Goal: Communication & Community: Share content

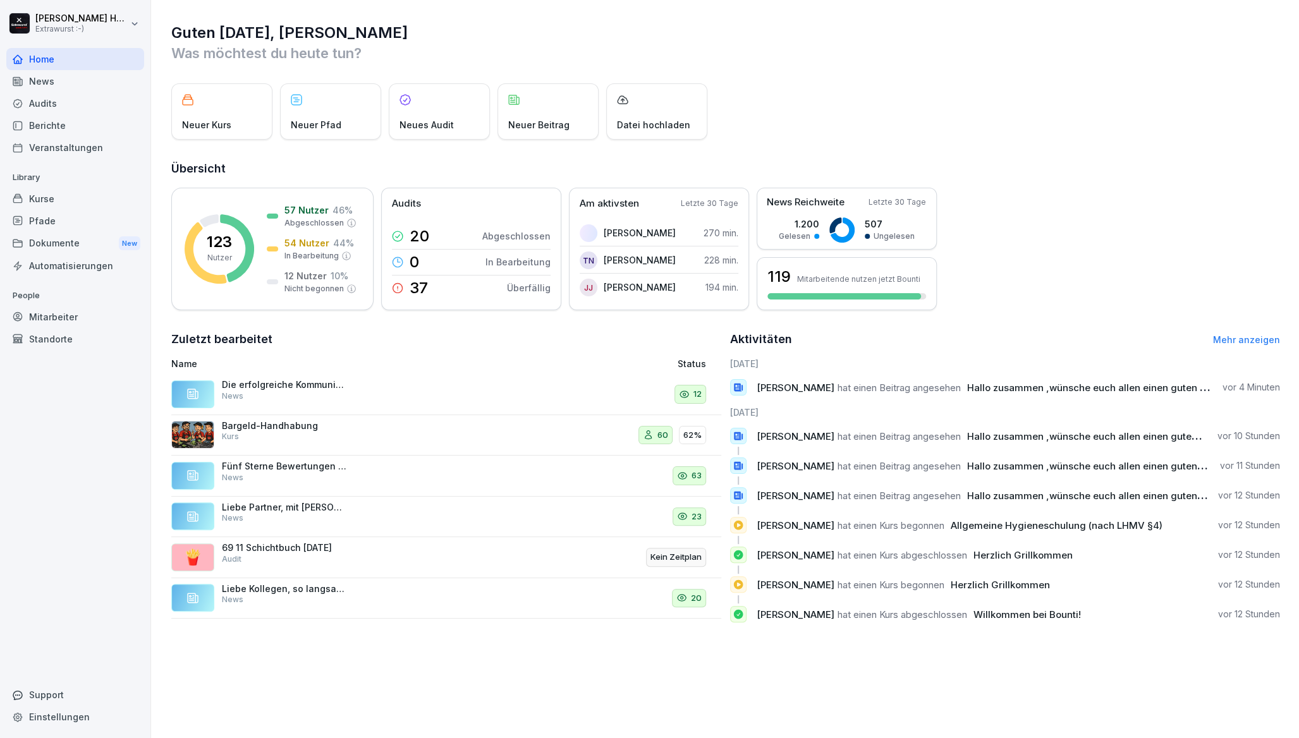
click at [78, 83] on div "News" at bounding box center [75, 81] width 138 height 22
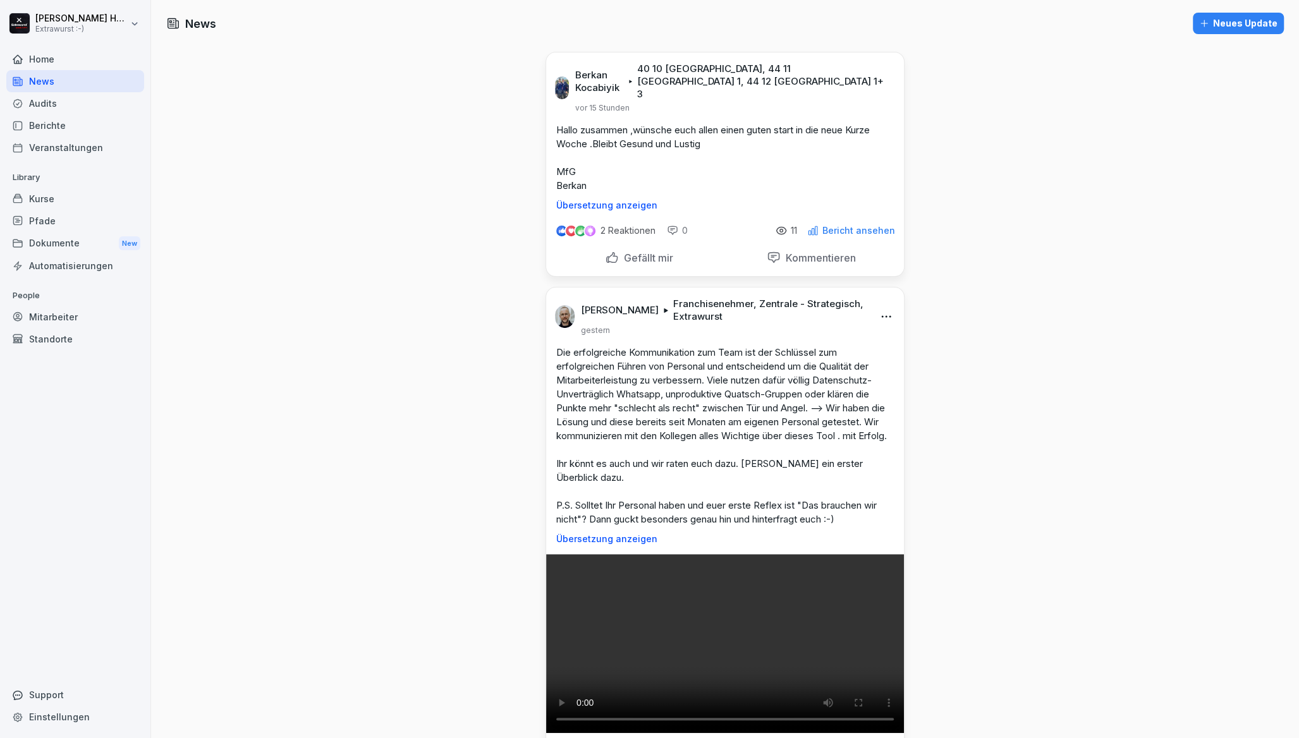
click at [633, 252] on p "Gefällt mir" at bounding box center [646, 258] width 54 height 13
click at [1226, 32] on button "Neues Update" at bounding box center [1238, 23] width 91 height 21
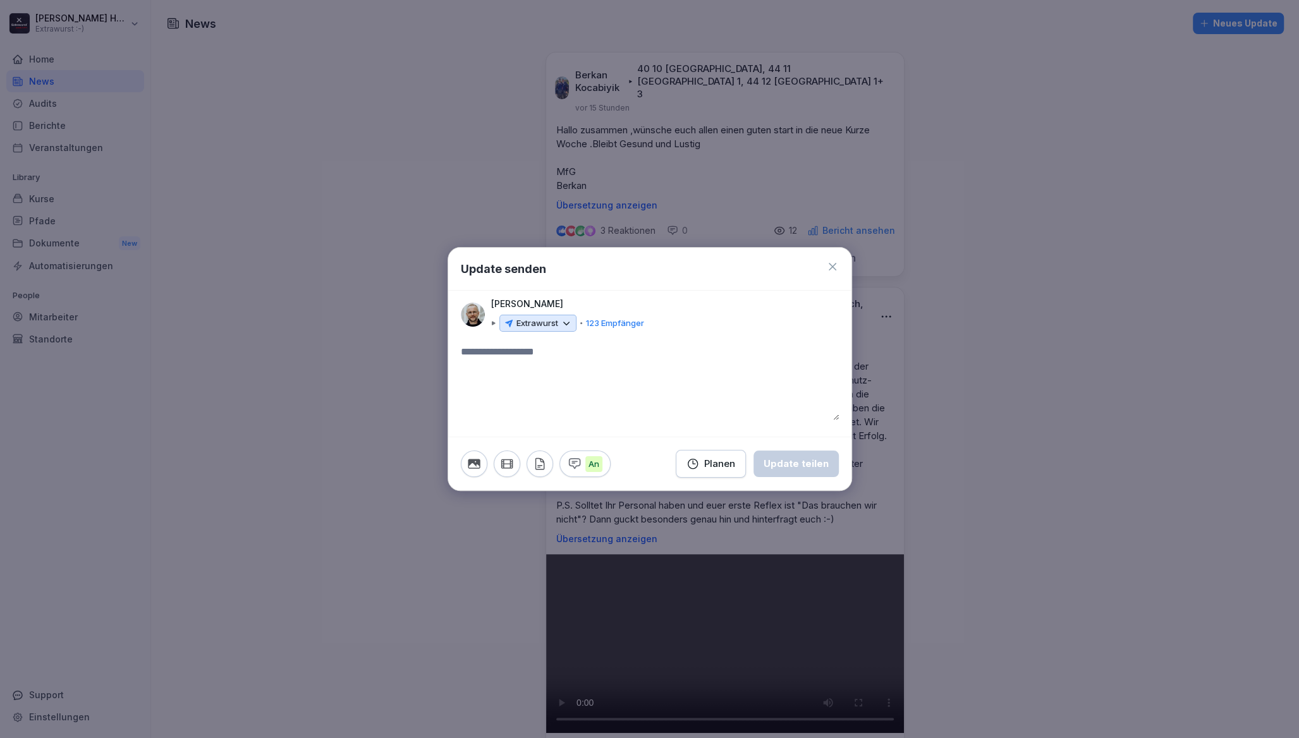
click at [562, 327] on icon at bounding box center [566, 323] width 11 height 11
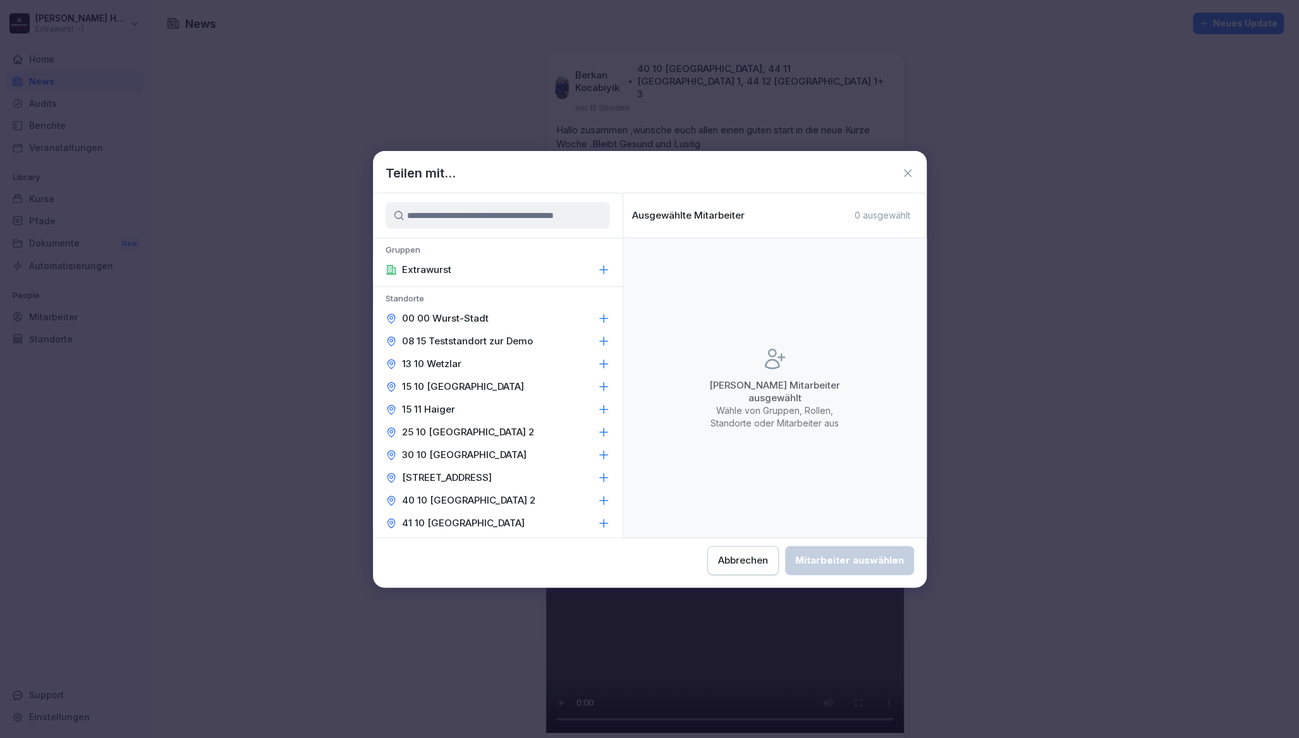
click at [561, 270] on div "Extrawurst" at bounding box center [498, 269] width 250 height 23
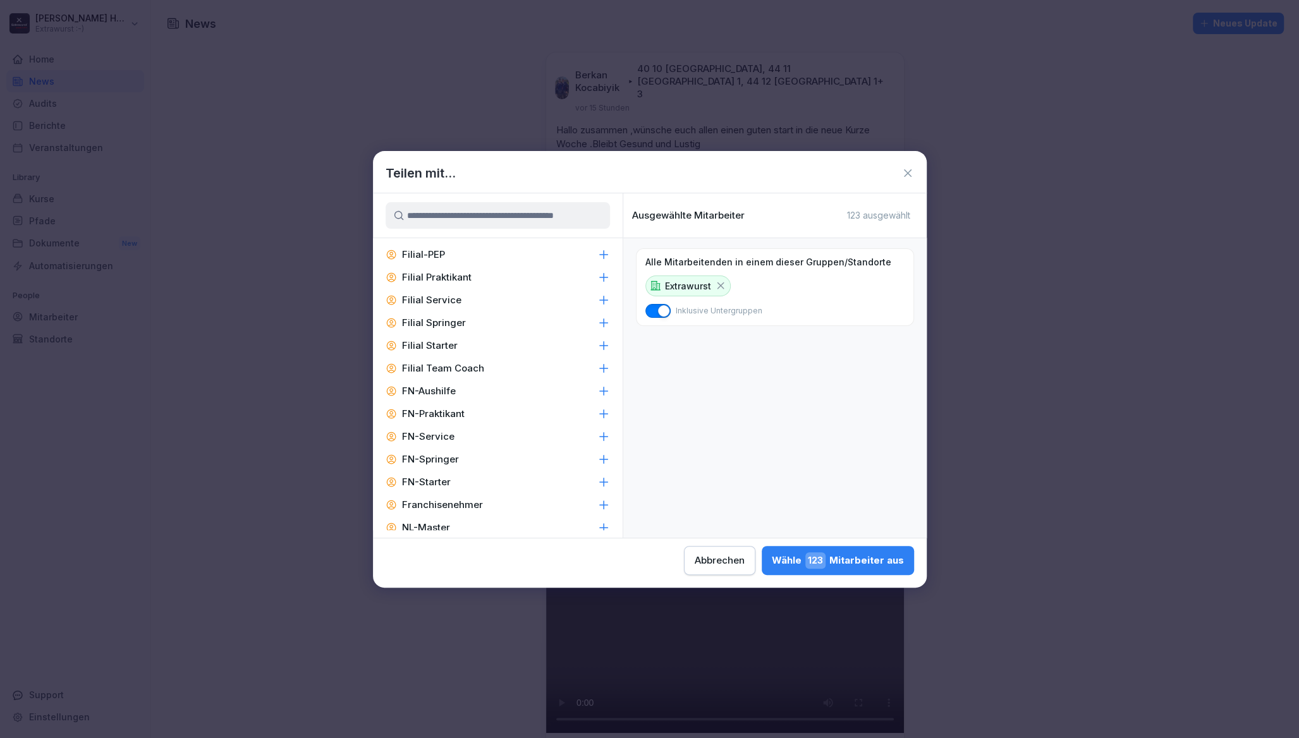
scroll to position [981, 0]
click at [597, 276] on icon at bounding box center [603, 273] width 13 height 13
click at [597, 252] on icon at bounding box center [603, 251] width 13 height 13
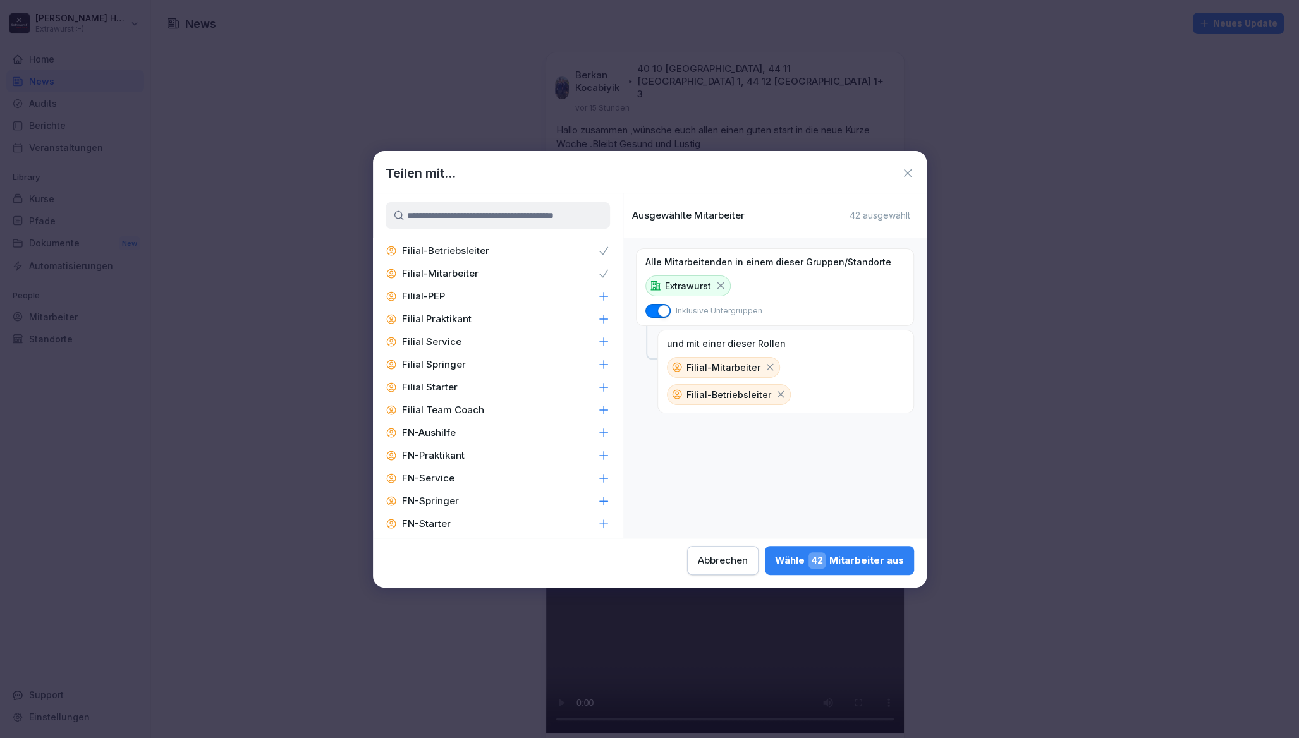
click at [597, 319] on icon at bounding box center [603, 319] width 13 height 13
drag, startPoint x: 590, startPoint y: 324, endPoint x: 590, endPoint y: 340, distance: 16.4
click at [599, 340] on icon at bounding box center [603, 341] width 8 height 8
click at [597, 319] on icon at bounding box center [603, 319] width 13 height 13
click at [597, 361] on icon at bounding box center [603, 364] width 13 height 13
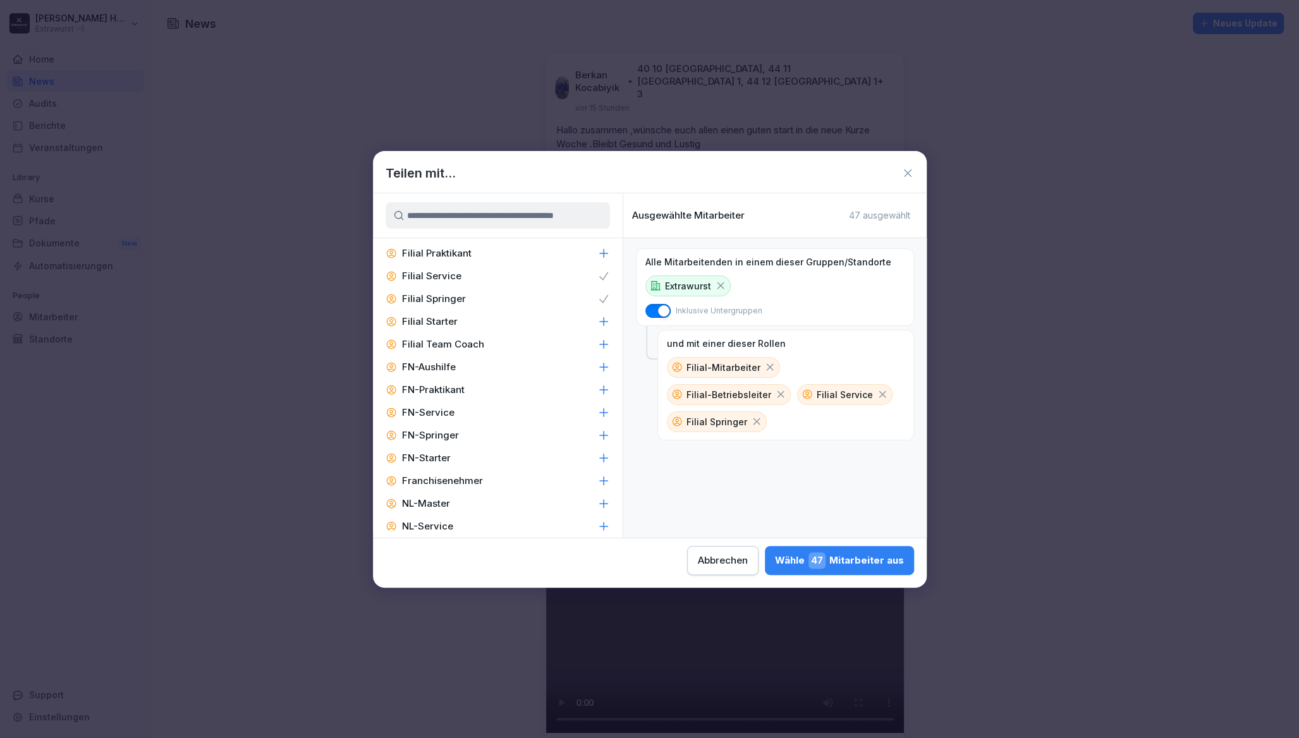
scroll to position [1150, 0]
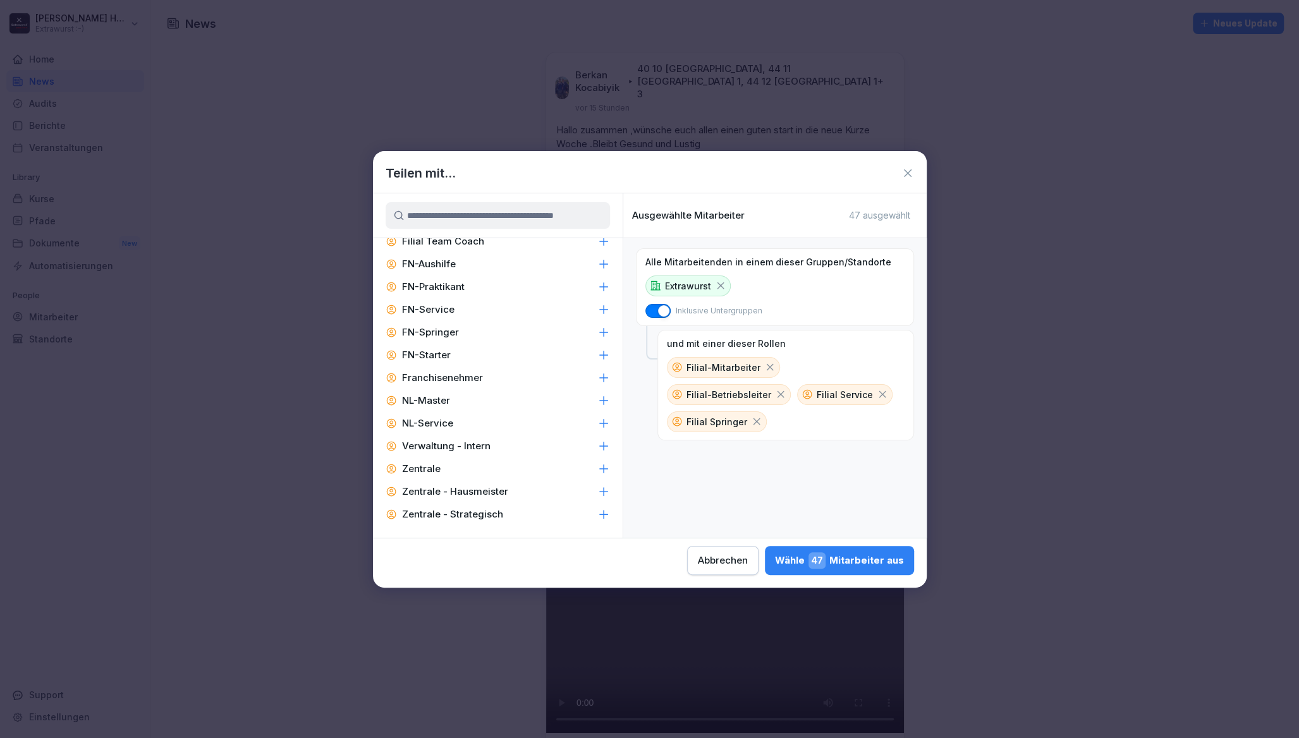
click at [598, 489] on div "Zentrale - Hausmeister" at bounding box center [498, 491] width 250 height 23
click at [597, 516] on icon at bounding box center [603, 514] width 13 height 13
click at [597, 467] on icon at bounding box center [603, 469] width 13 height 13
click at [808, 561] on div "Wähle 54 Mitarbeiter aus" at bounding box center [839, 560] width 129 height 16
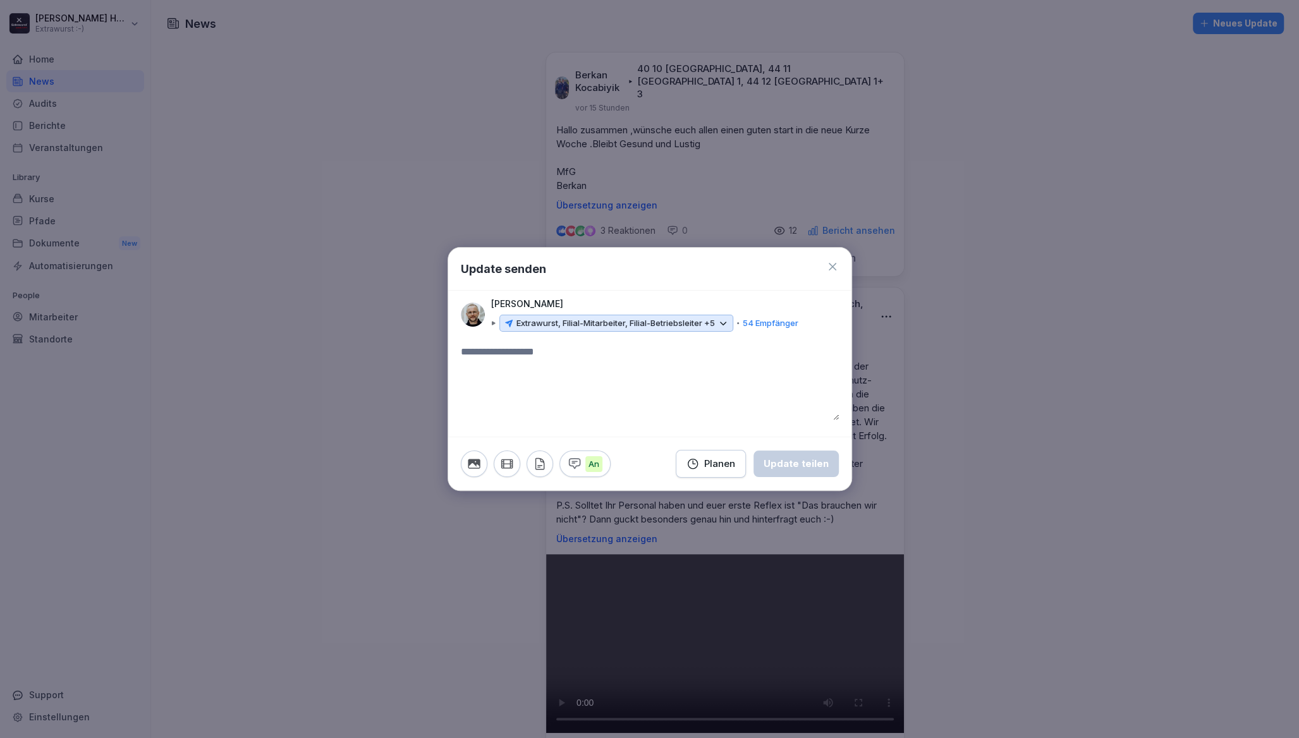
click at [559, 373] on textarea at bounding box center [650, 382] width 378 height 76
click at [468, 469] on icon "button" at bounding box center [474, 464] width 14 height 14
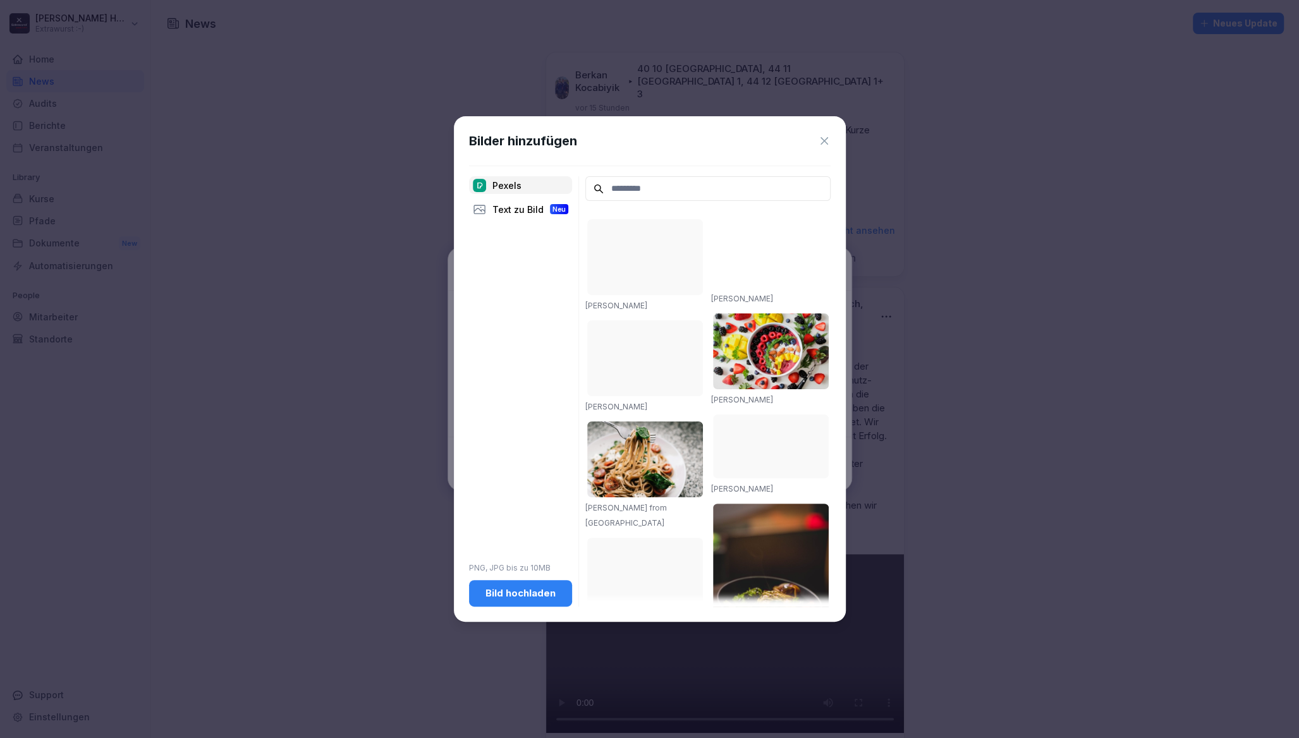
click at [544, 593] on div "Bild hochladen" at bounding box center [520, 593] width 83 height 14
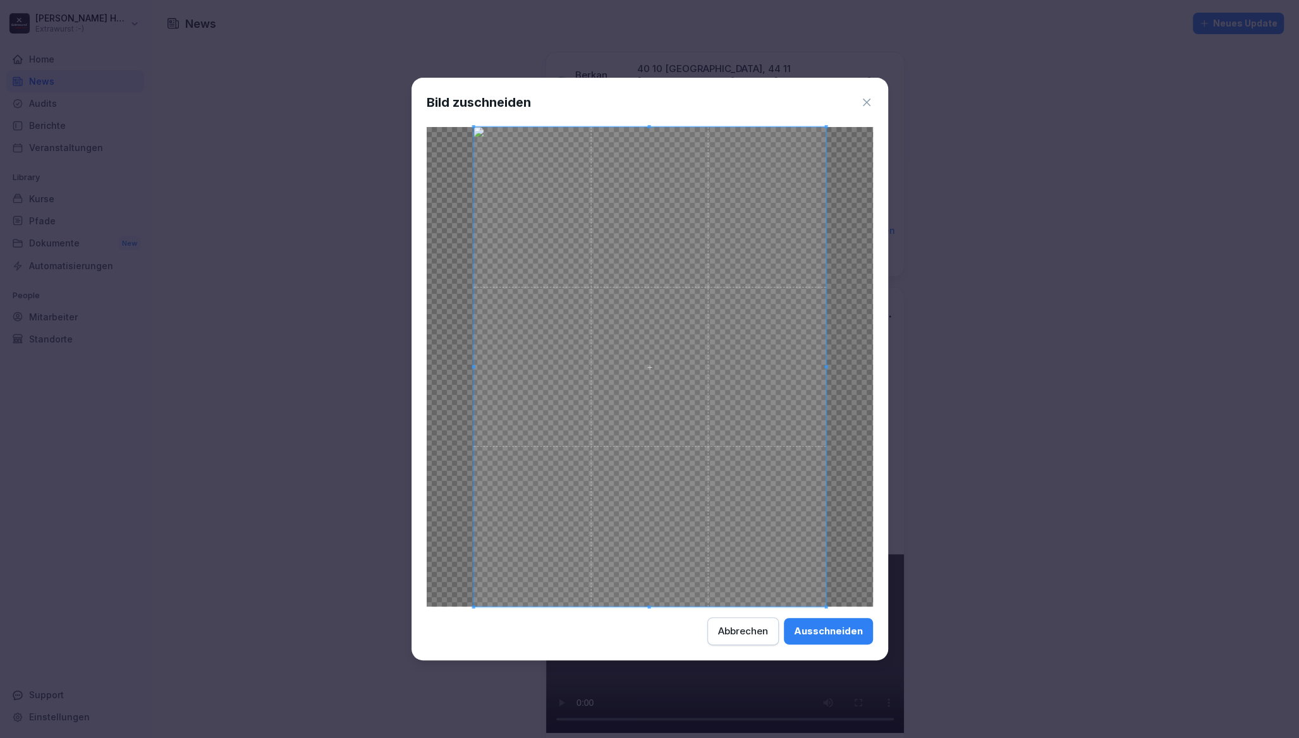
click at [836, 624] on div "Ausschneiden" at bounding box center [828, 631] width 69 height 14
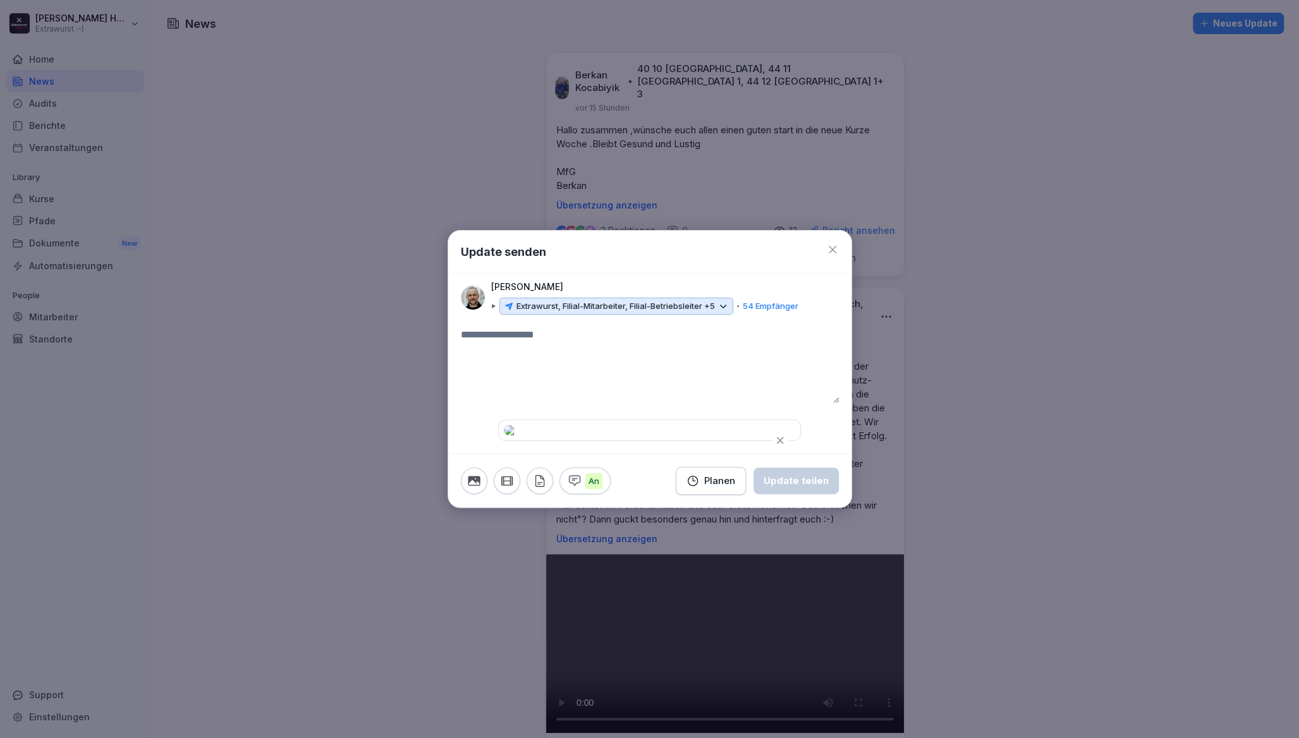
click at [538, 327] on textarea at bounding box center [650, 365] width 378 height 76
type textarea "**********"
click at [803, 488] on div "Update teilen" at bounding box center [795, 481] width 65 height 14
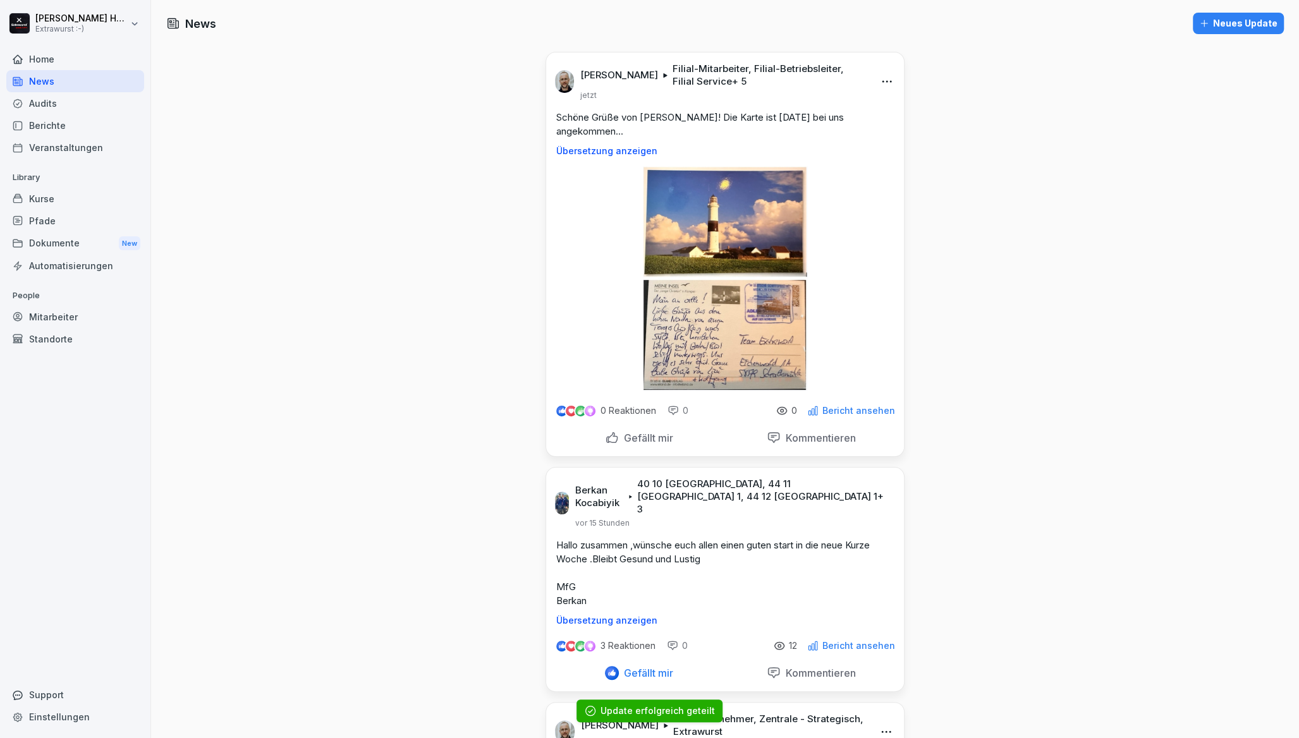
click at [711, 298] on img at bounding box center [725, 278] width 165 height 224
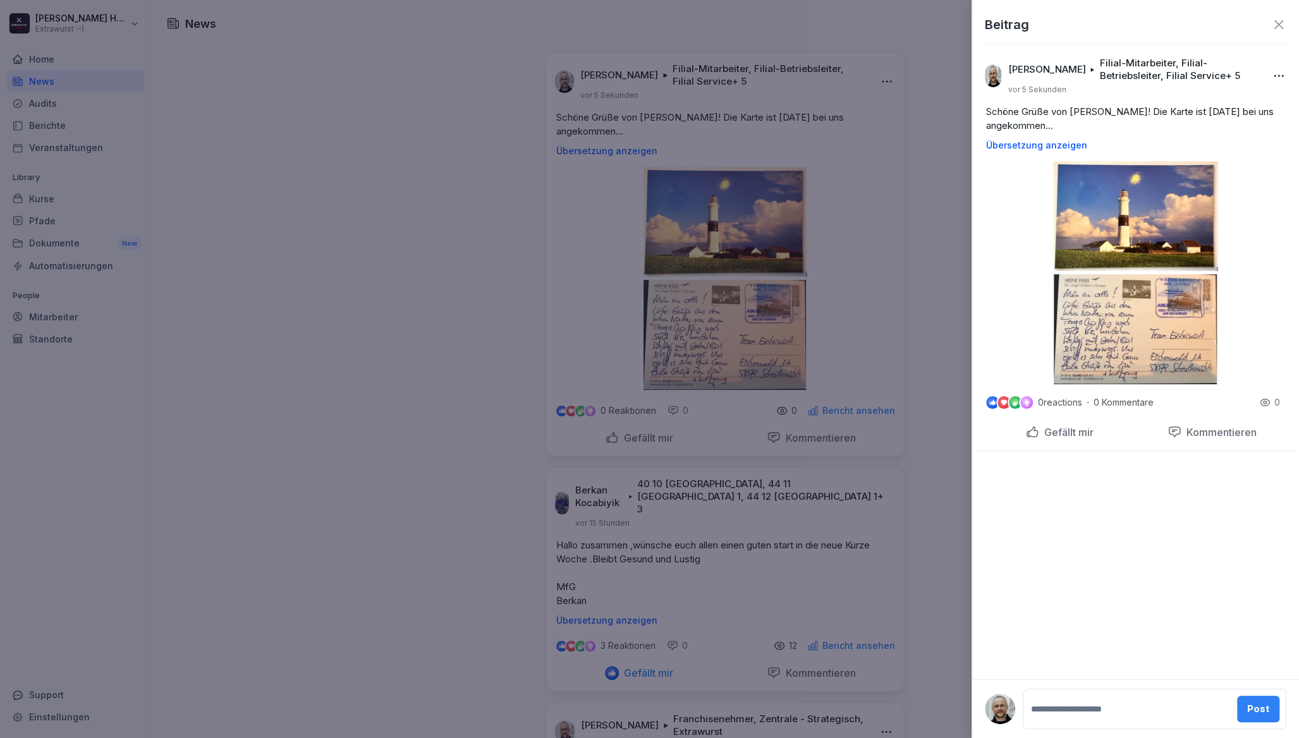
click at [1176, 301] on img at bounding box center [1135, 273] width 165 height 224
click at [1278, 26] on icon at bounding box center [1278, 24] width 15 height 15
